Goal: Transaction & Acquisition: Book appointment/travel/reservation

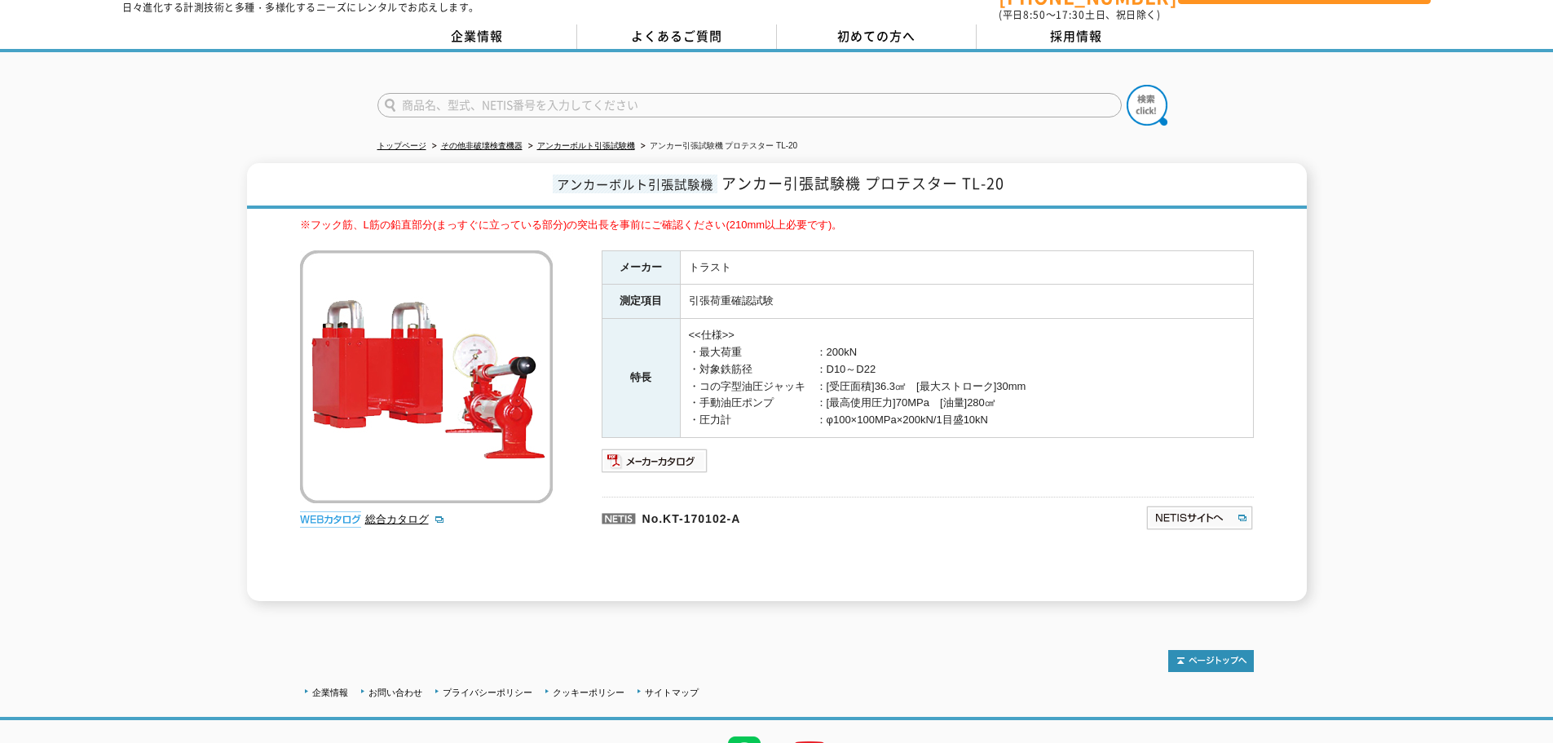
scroll to position [82, 0]
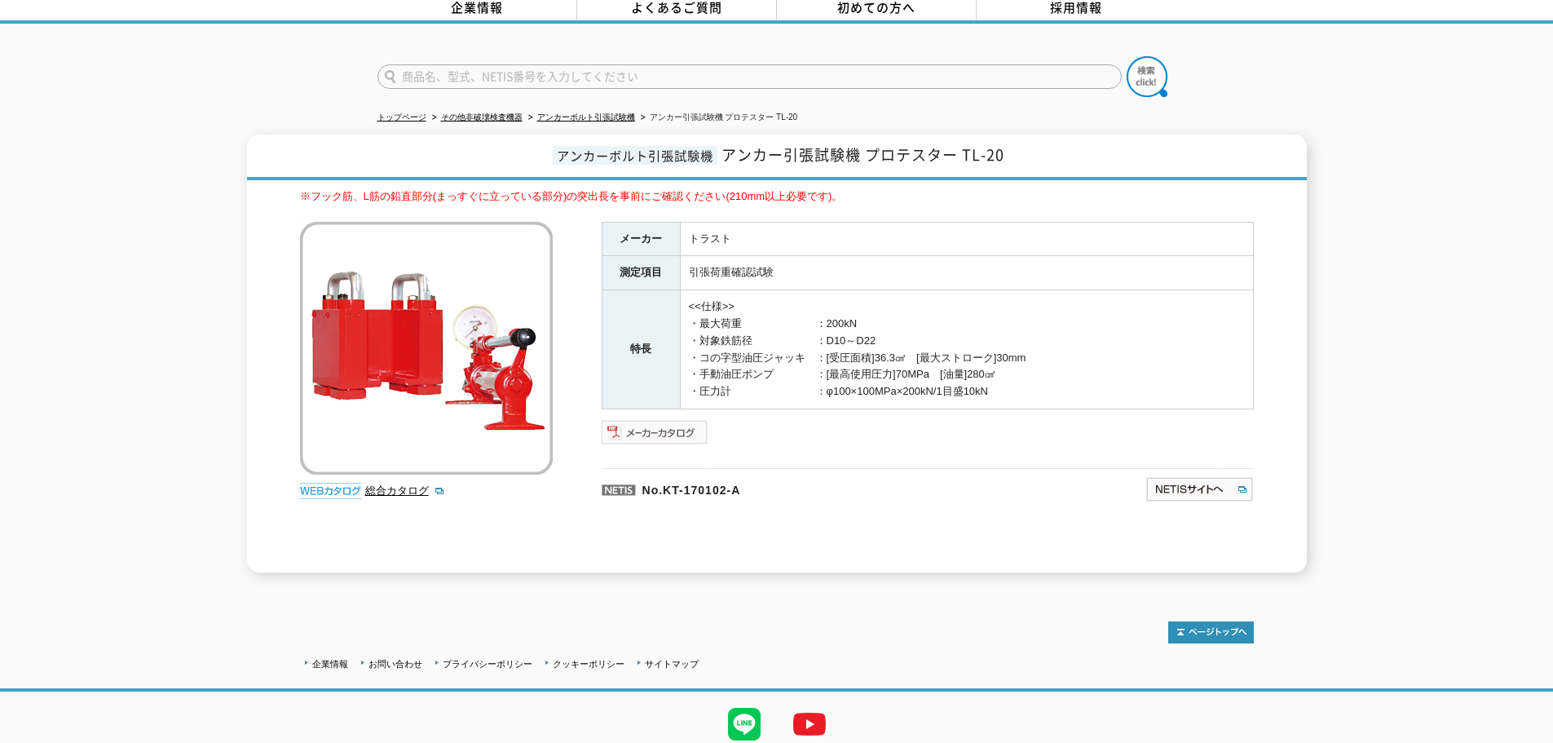
click at [681, 419] on img at bounding box center [655, 432] width 107 height 26
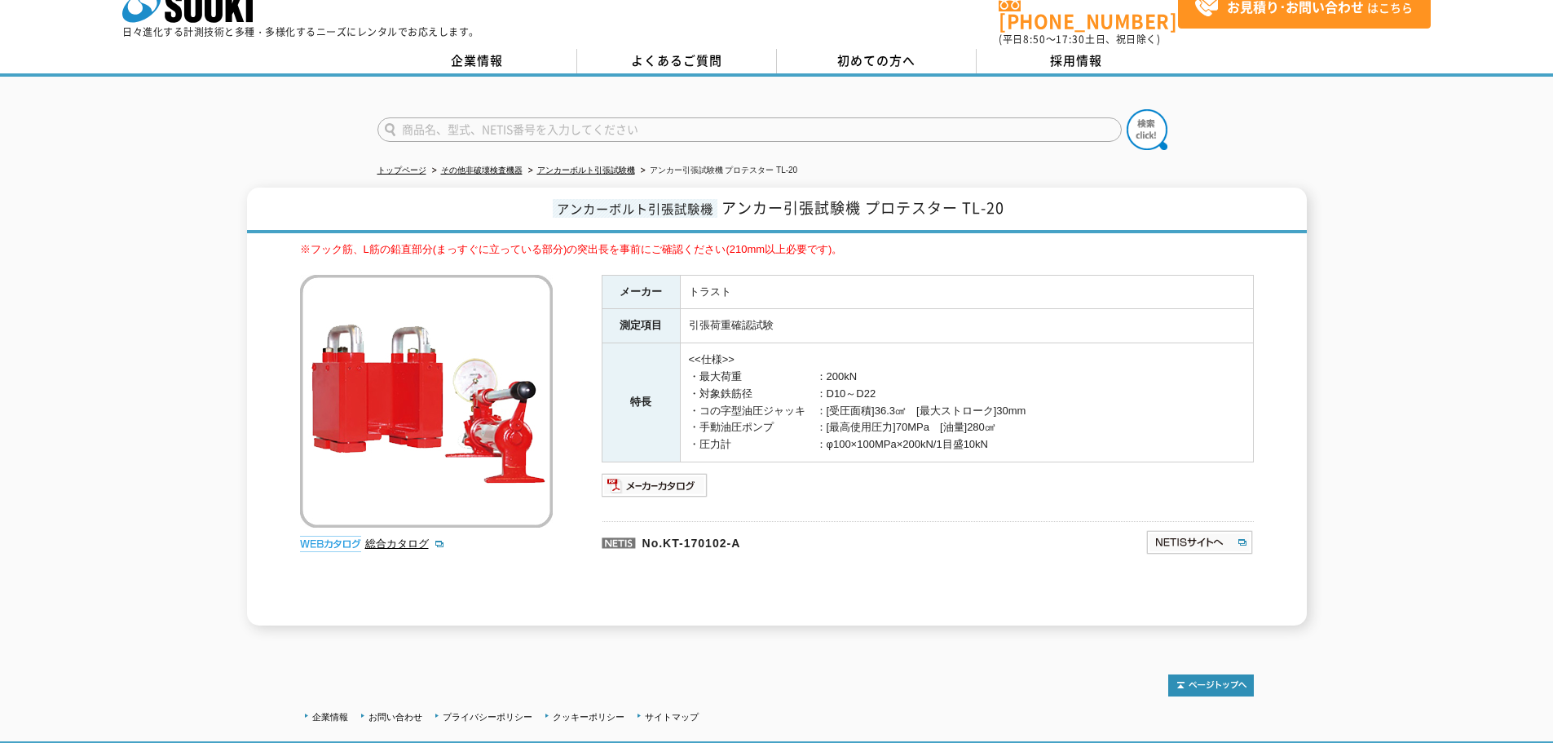
scroll to position [0, 0]
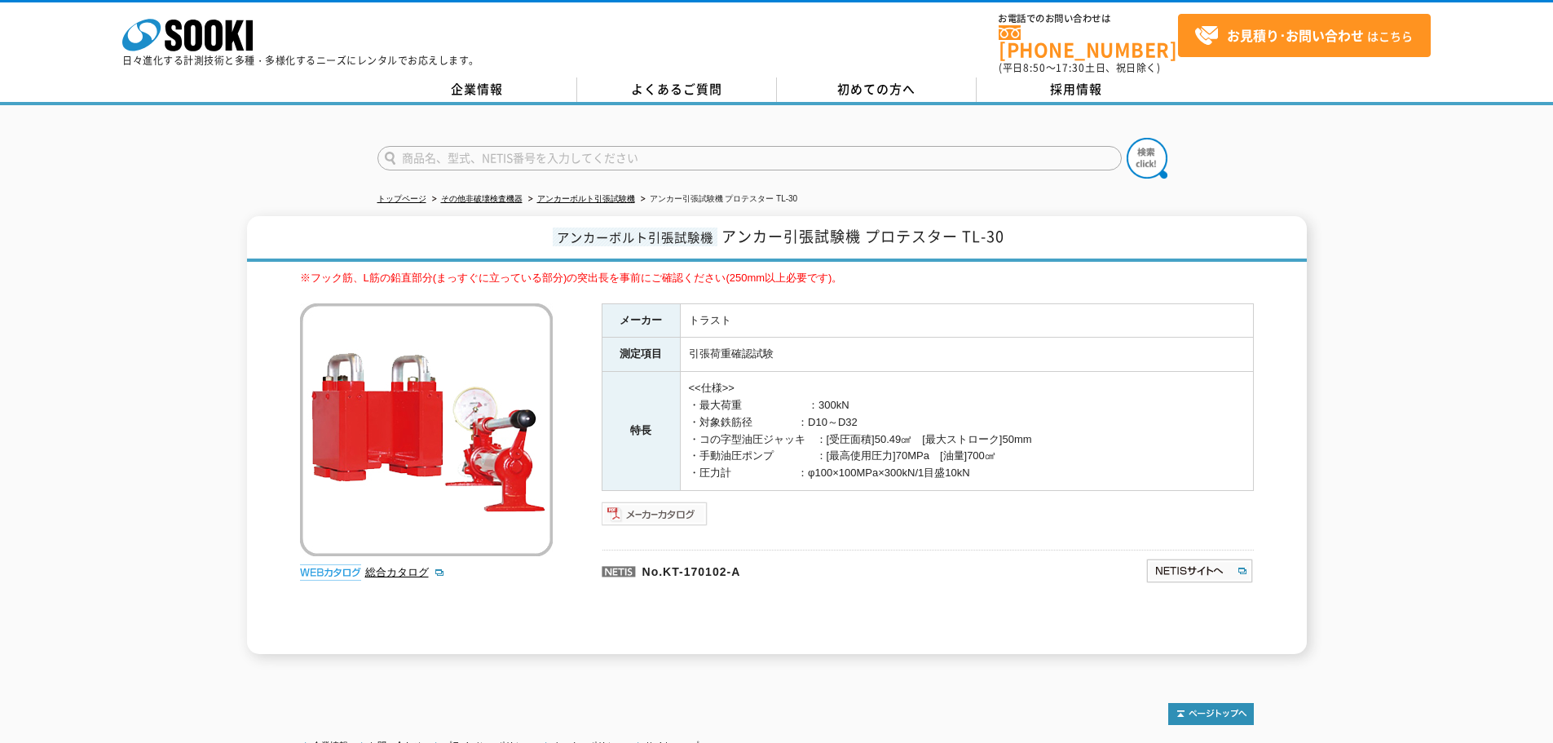
click at [661, 508] on img at bounding box center [655, 513] width 107 height 26
click at [613, 514] on img at bounding box center [655, 513] width 107 height 26
